Goal: Information Seeking & Learning: Learn about a topic

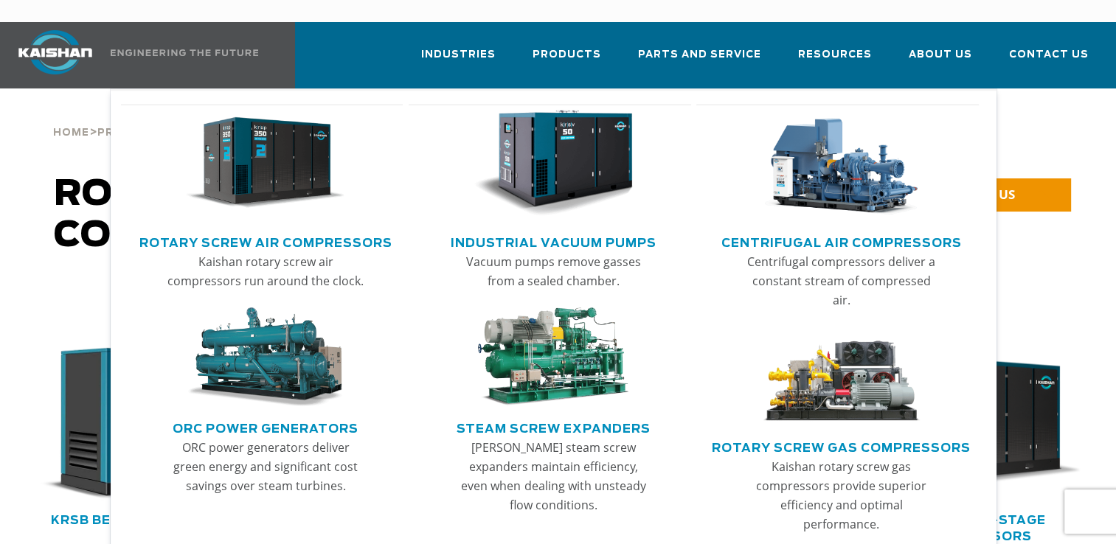
click at [327, 167] on img "Main menu" at bounding box center [265, 163] width 159 height 107
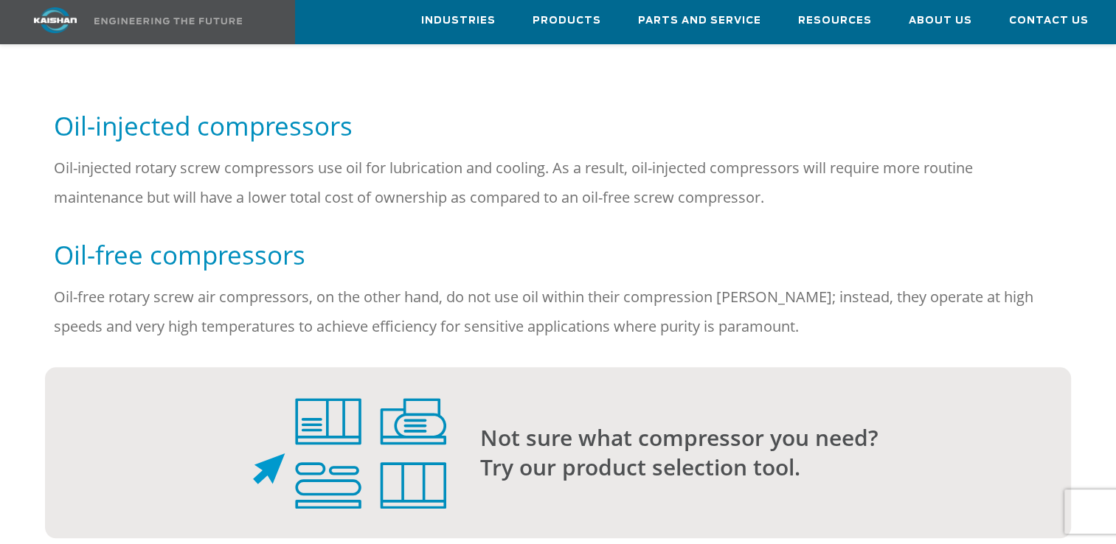
scroll to position [1327, 0]
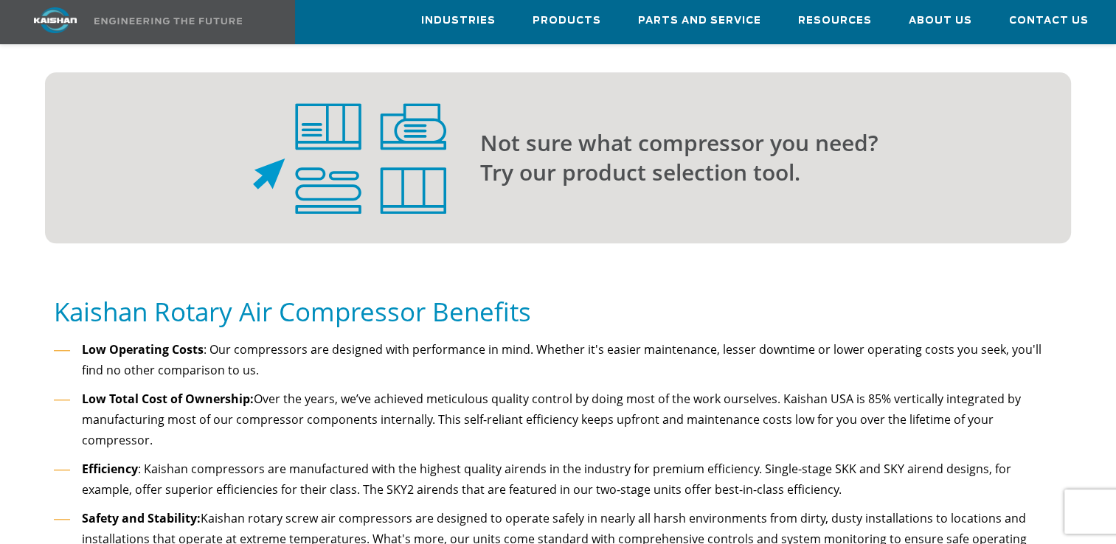
click at [592, 159] on p "Not sure what compressor you need? Try our product selection tool." at bounding box center [746, 157] width 532 height 59
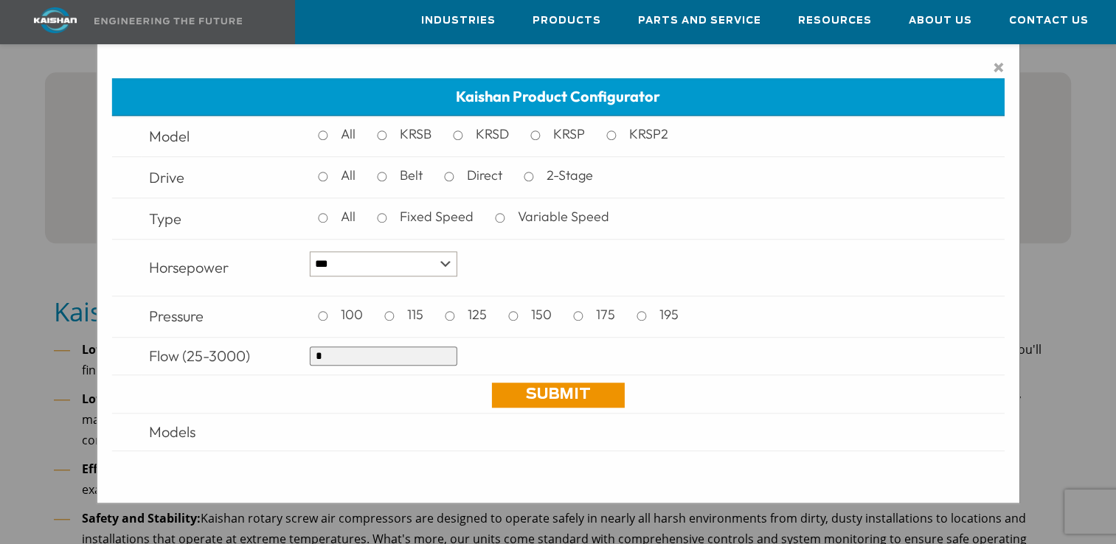
click at [47, 423] on div "× Kaishan Product Configurator Model All KRSB KRSD KRSP KRSP2 Drive All Belt Di…" at bounding box center [558, 272] width 1116 height 544
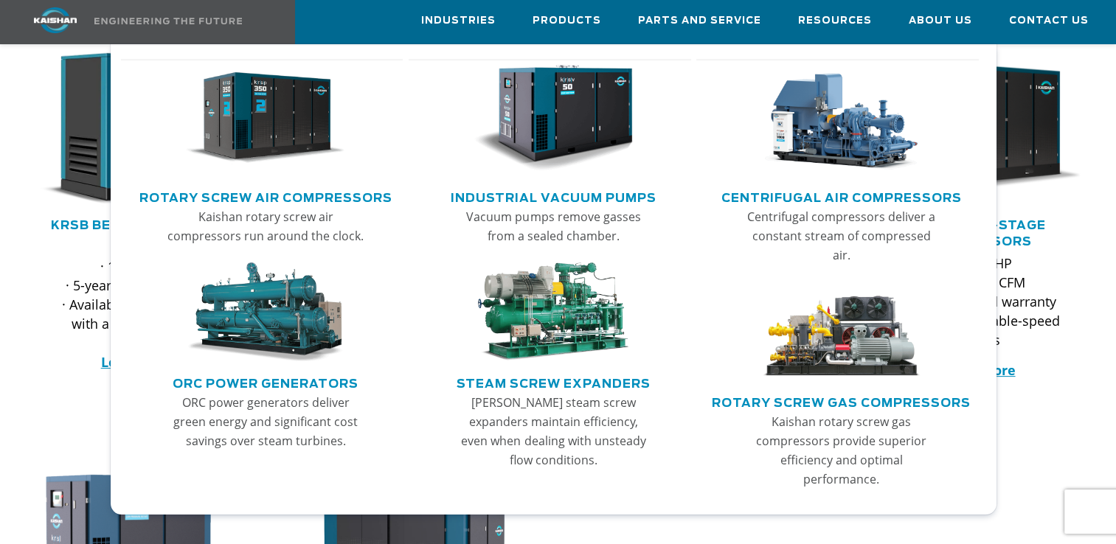
scroll to position [0, 0]
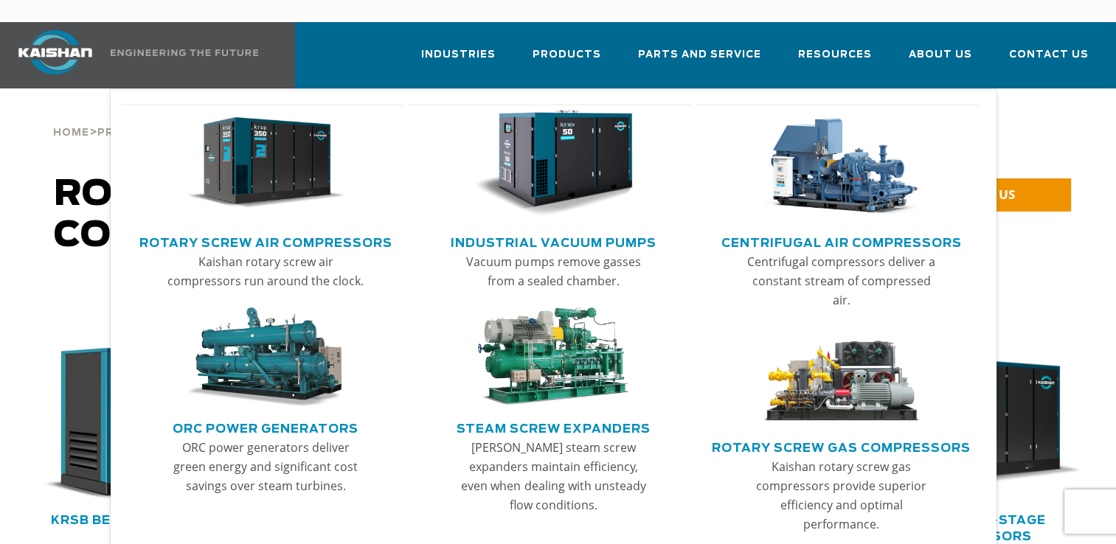
click at [805, 156] on img "Main menu" at bounding box center [841, 163] width 159 height 107
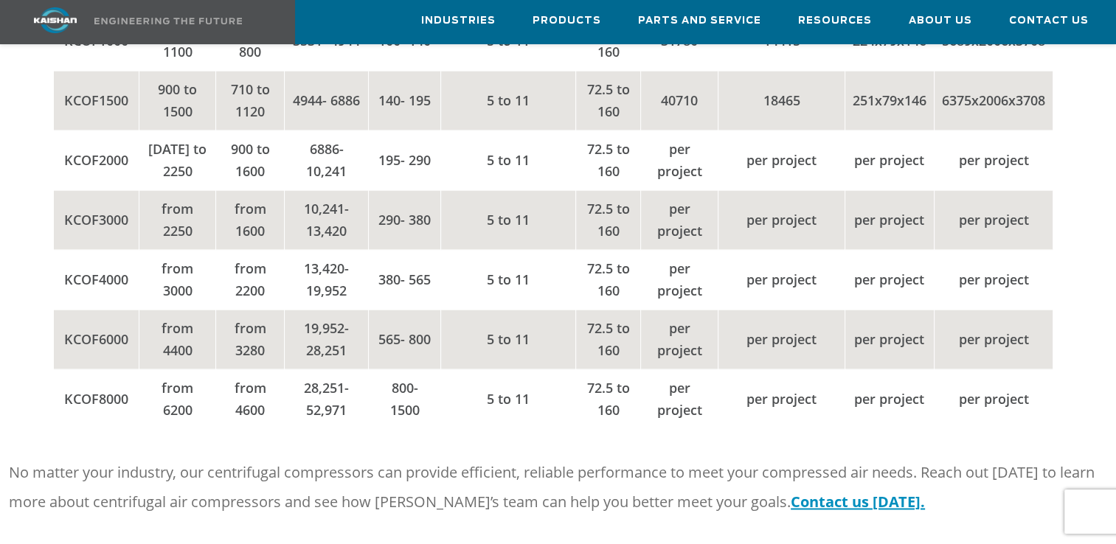
scroll to position [2212, 0]
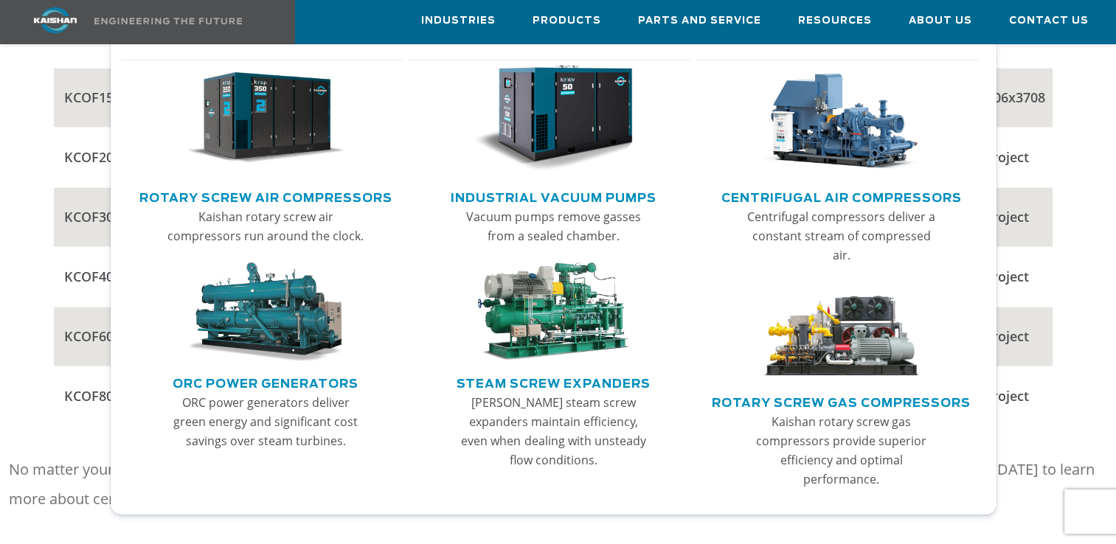
click at [849, 338] on img "Main menu" at bounding box center [841, 332] width 159 height 100
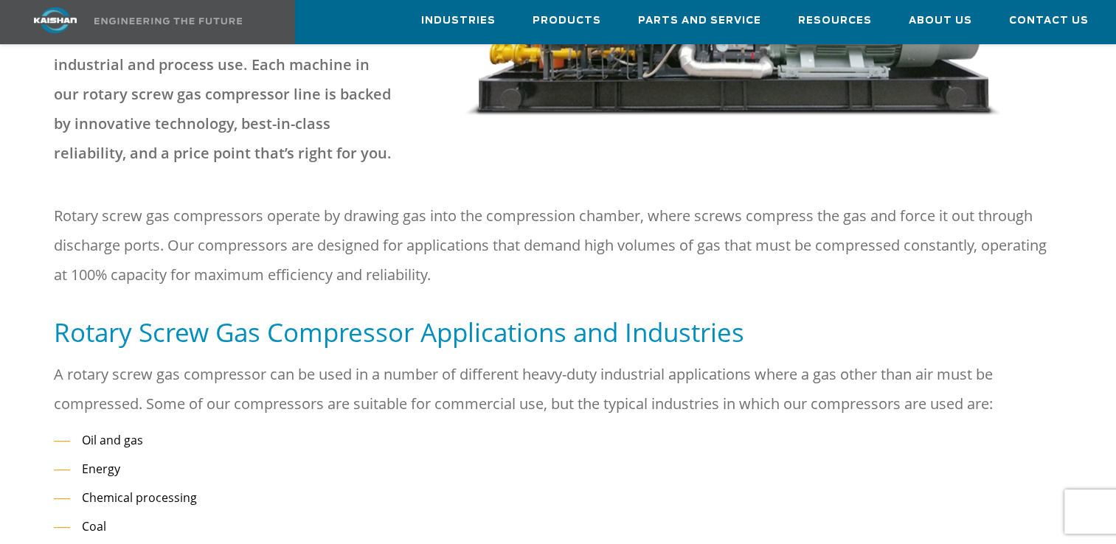
scroll to position [664, 0]
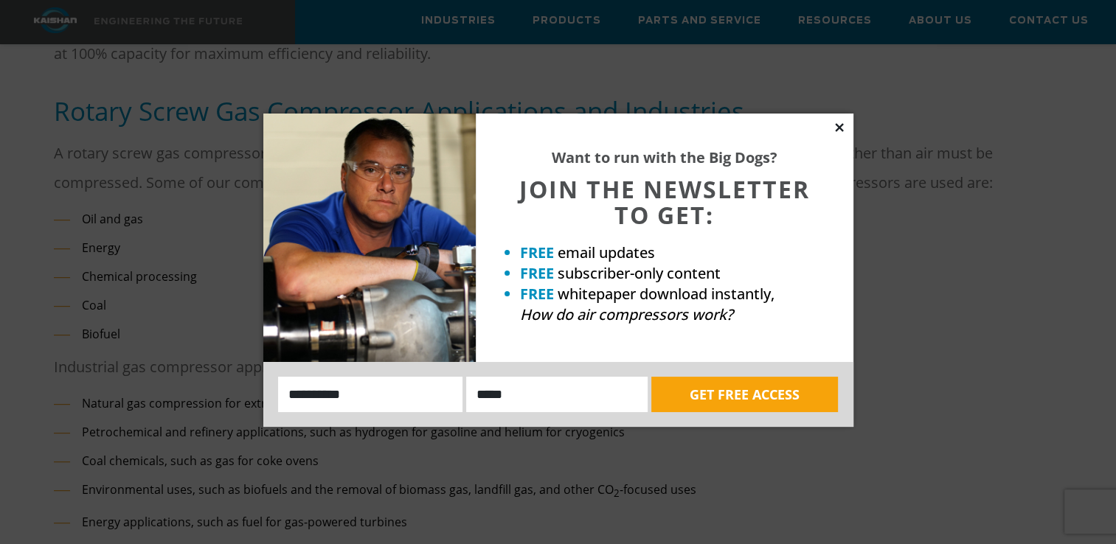
click at [844, 122] on icon at bounding box center [838, 127] width 13 height 13
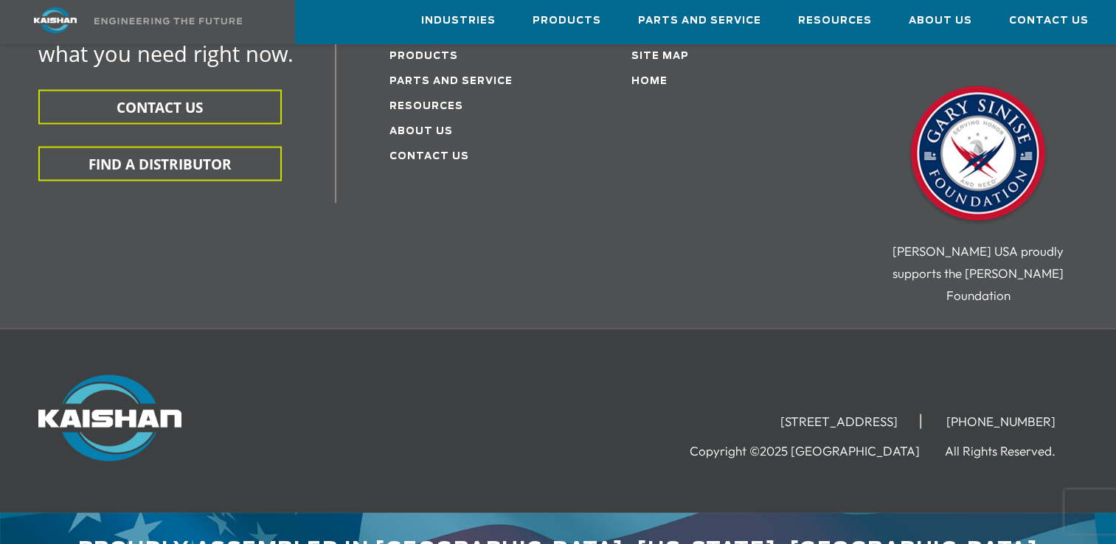
scroll to position [2711, 0]
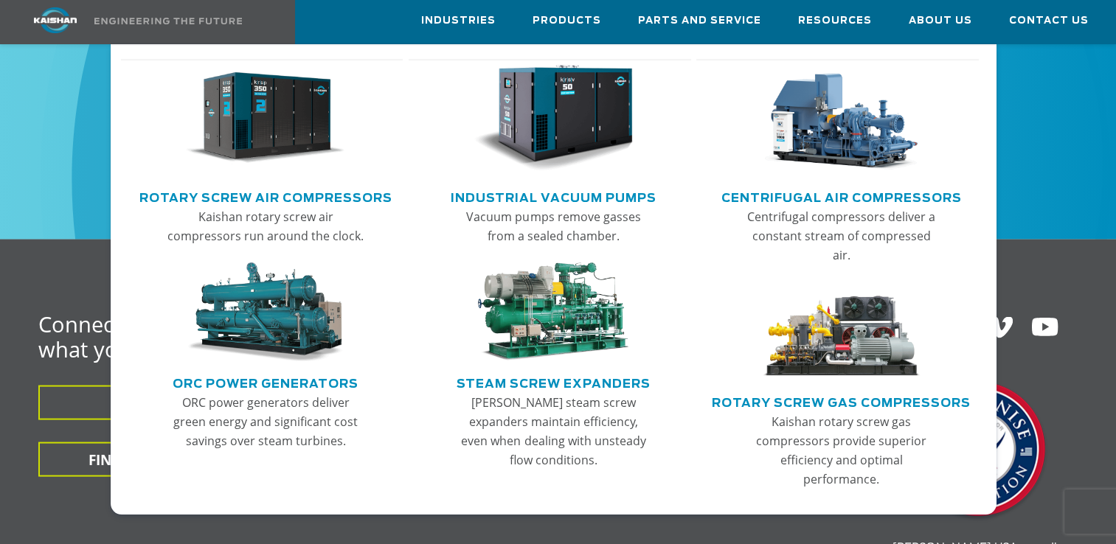
click at [302, 114] on img "Main menu" at bounding box center [265, 118] width 159 height 107
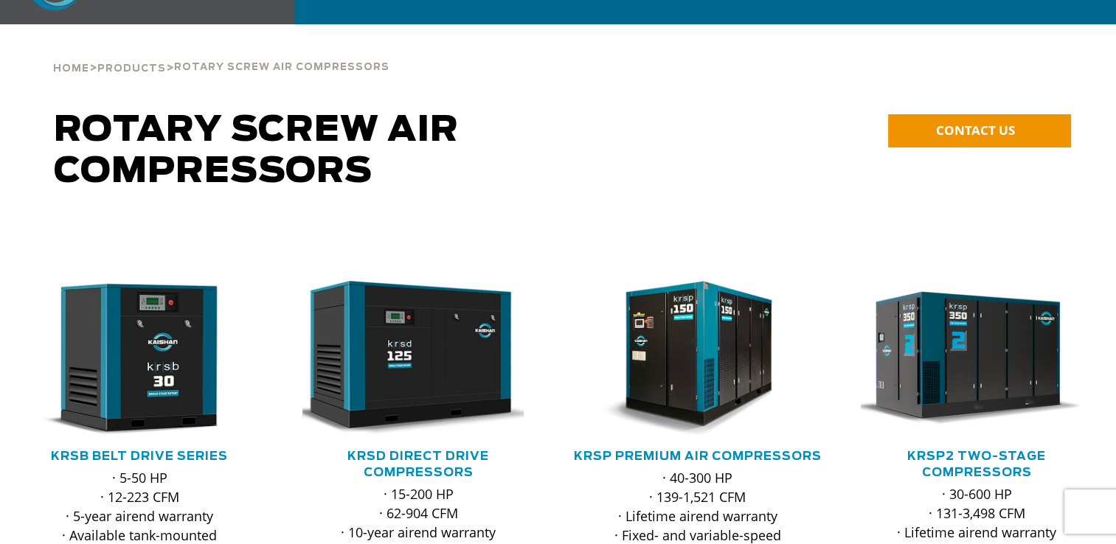
scroll to position [295, 0]
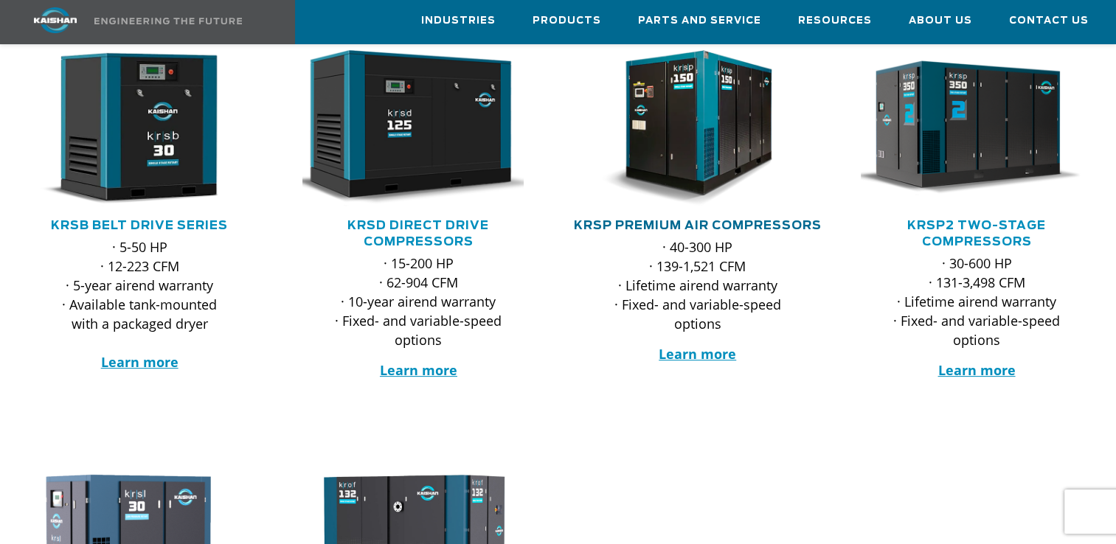
click at [676, 220] on link "KRSP Premium Air Compressors" at bounding box center [698, 226] width 248 height 12
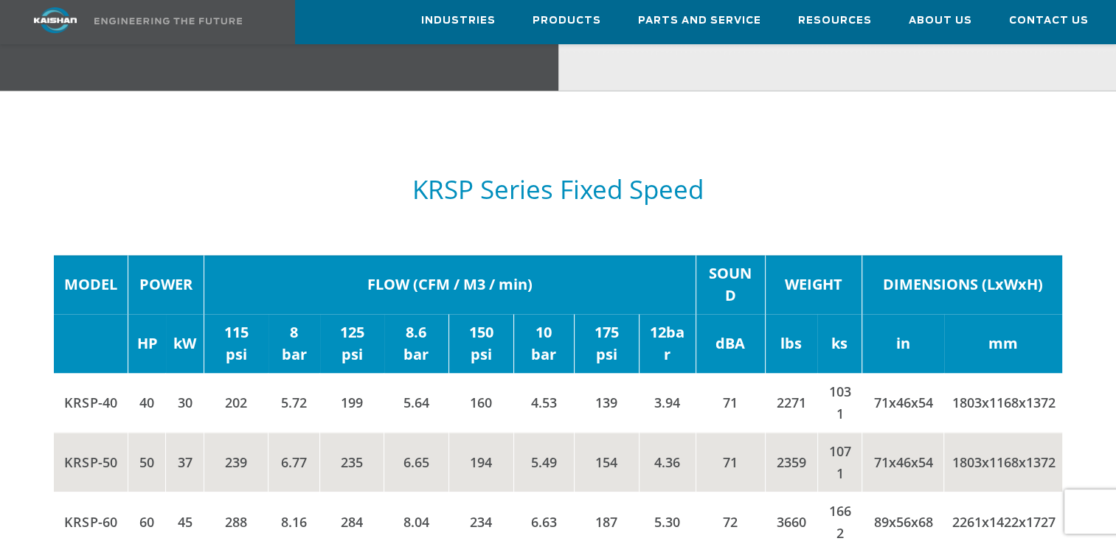
scroll to position [2212, 0]
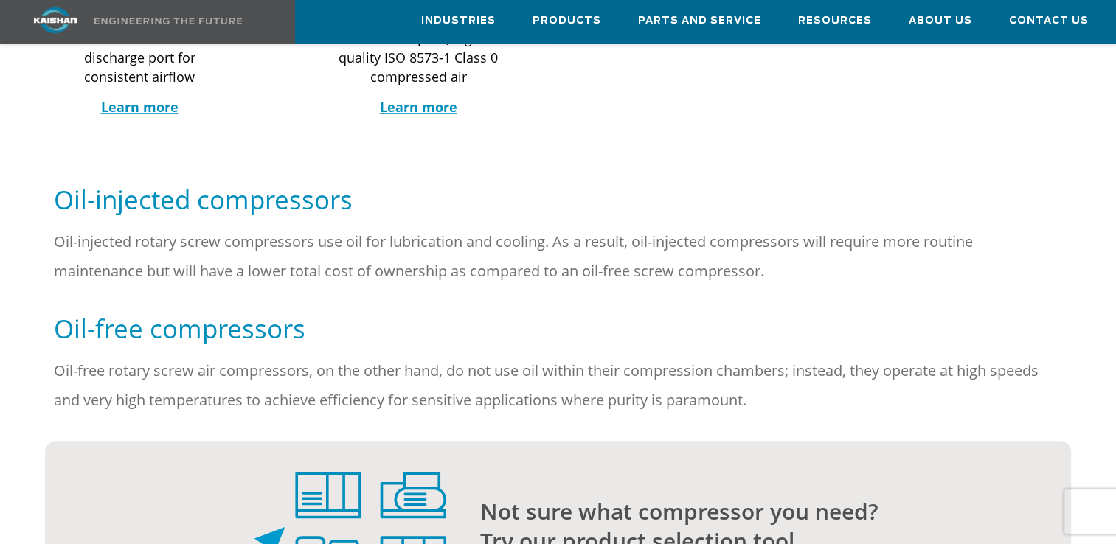
scroll to position [664, 0]
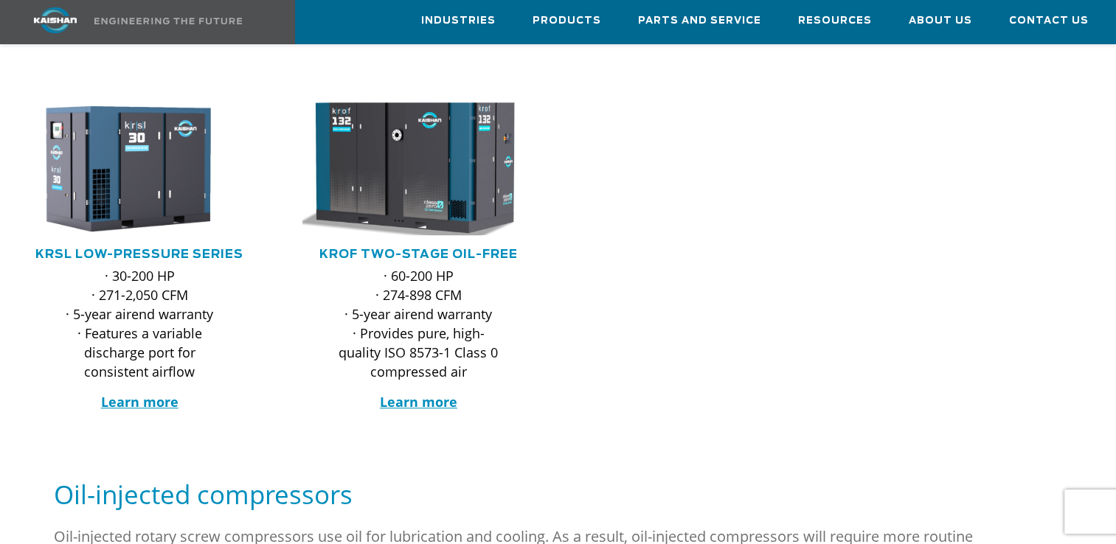
click at [386, 139] on img at bounding box center [407, 169] width 255 height 146
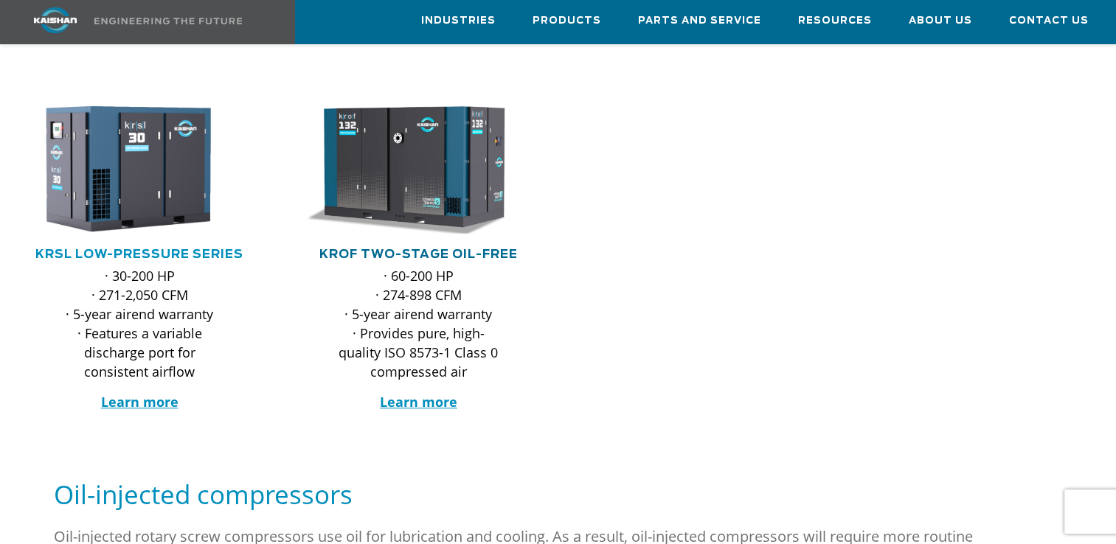
click at [422, 248] on link "KROF TWO-STAGE OIL-FREE" at bounding box center [418, 254] width 198 height 12
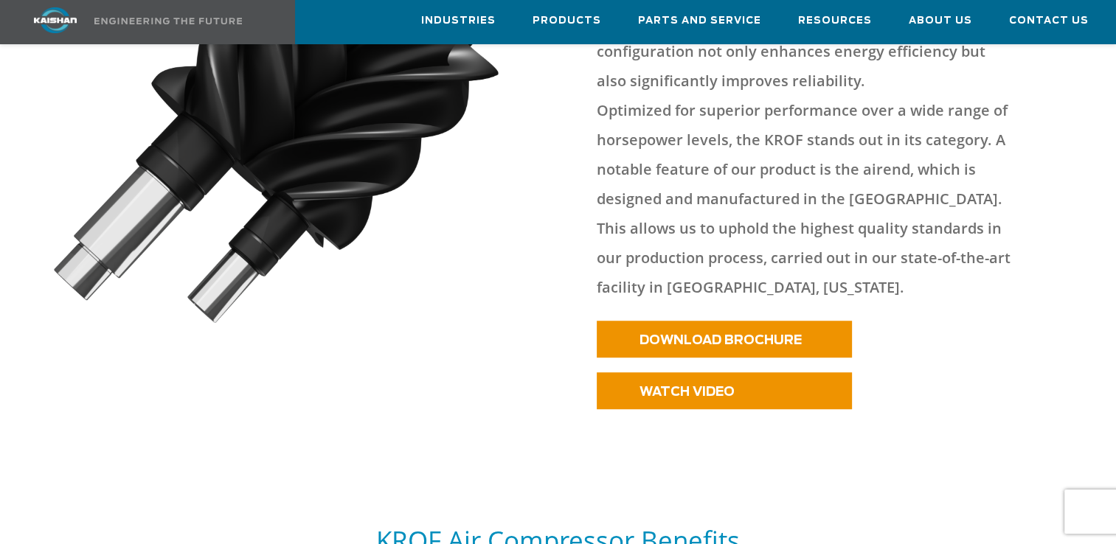
scroll to position [885, 0]
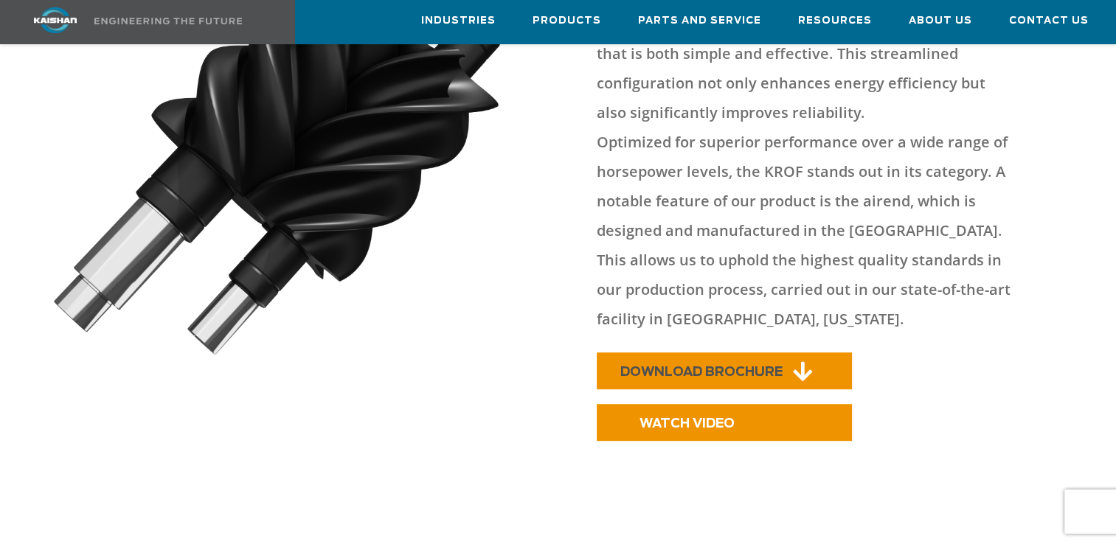
click at [642, 352] on link "DOWNLOAD BROCHURE" at bounding box center [723, 370] width 255 height 37
